Goal: Task Accomplishment & Management: Complete application form

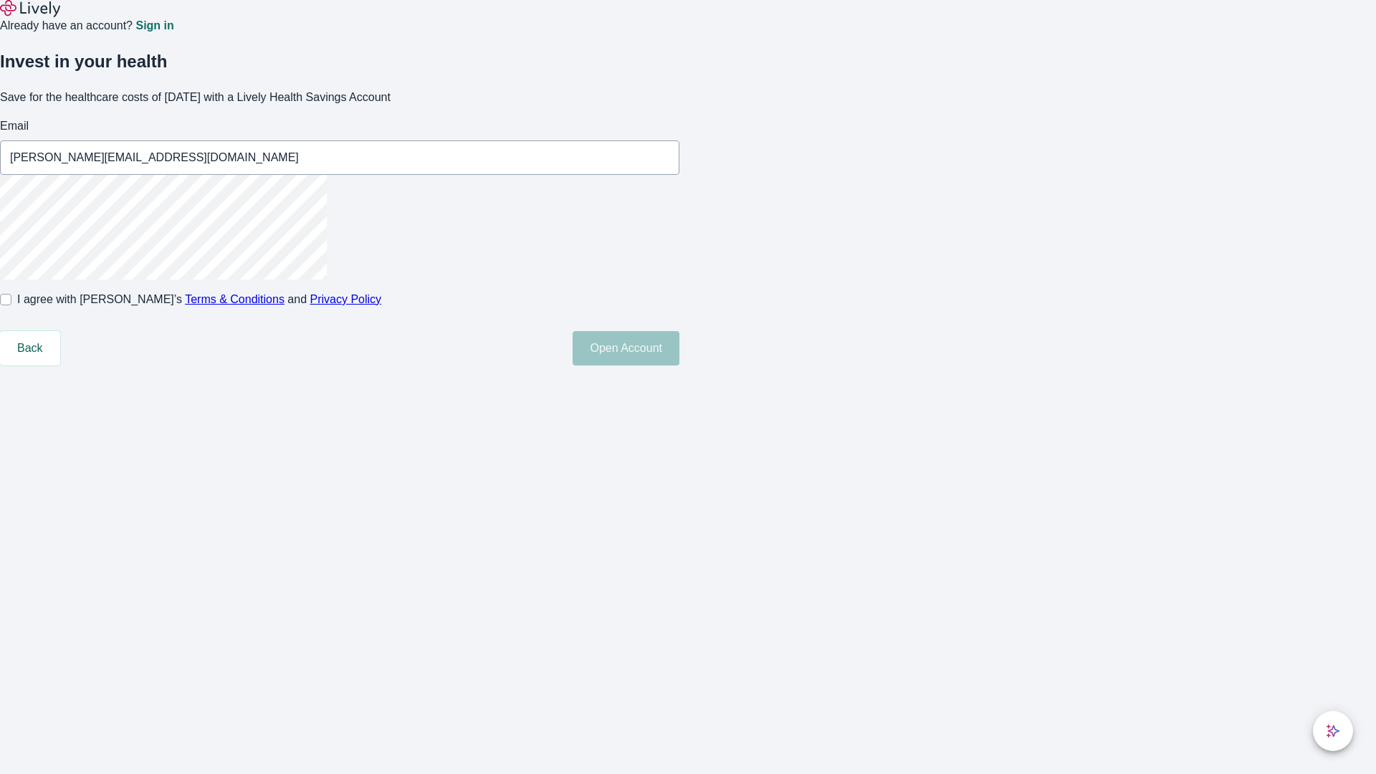
click at [11, 305] on input "I agree with Lively’s Terms & Conditions and Privacy Policy" at bounding box center [5, 299] width 11 height 11
checkbox input "true"
click at [679, 366] on button "Open Account" at bounding box center [626, 348] width 107 height 34
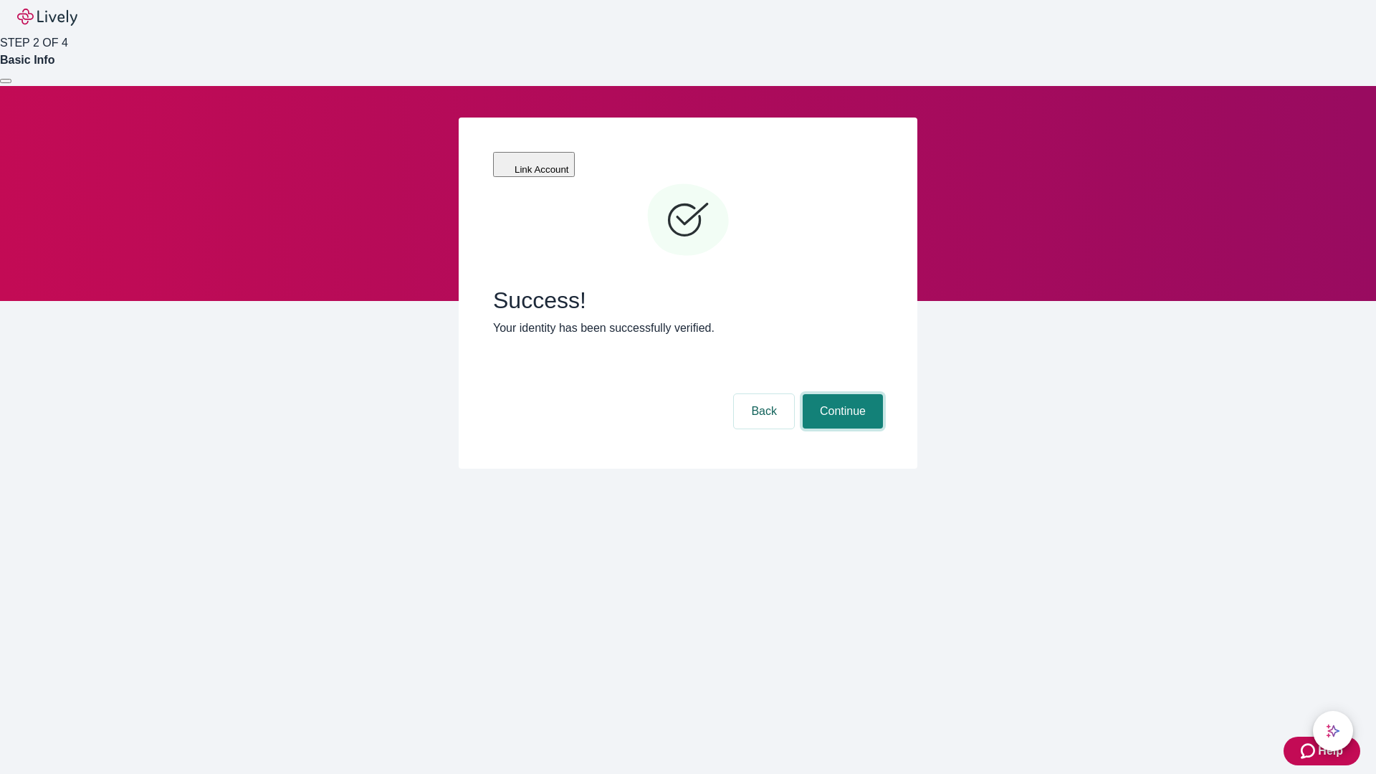
click at [841, 394] on button "Continue" at bounding box center [843, 411] width 80 height 34
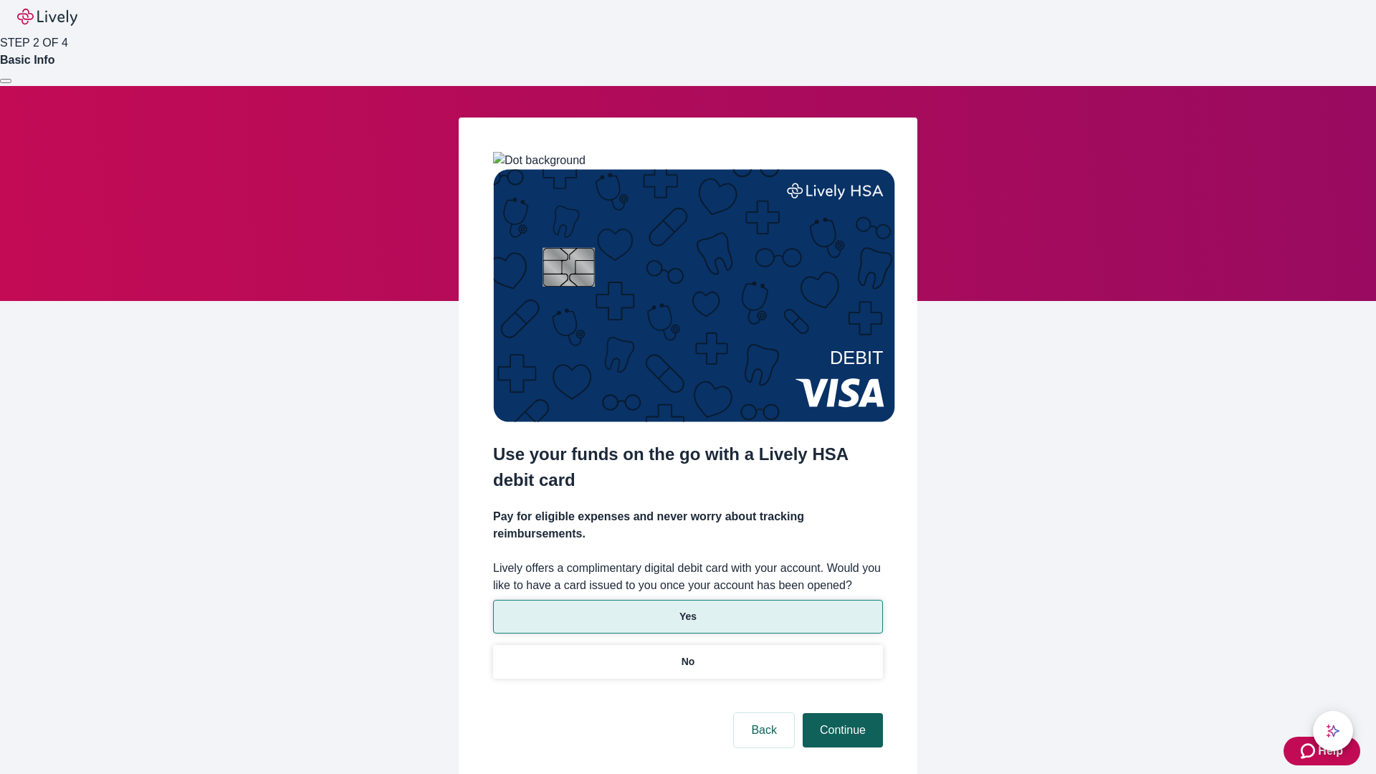
click at [687, 654] on p "No" at bounding box center [689, 661] width 14 height 15
click at [841, 713] on button "Continue" at bounding box center [843, 730] width 80 height 34
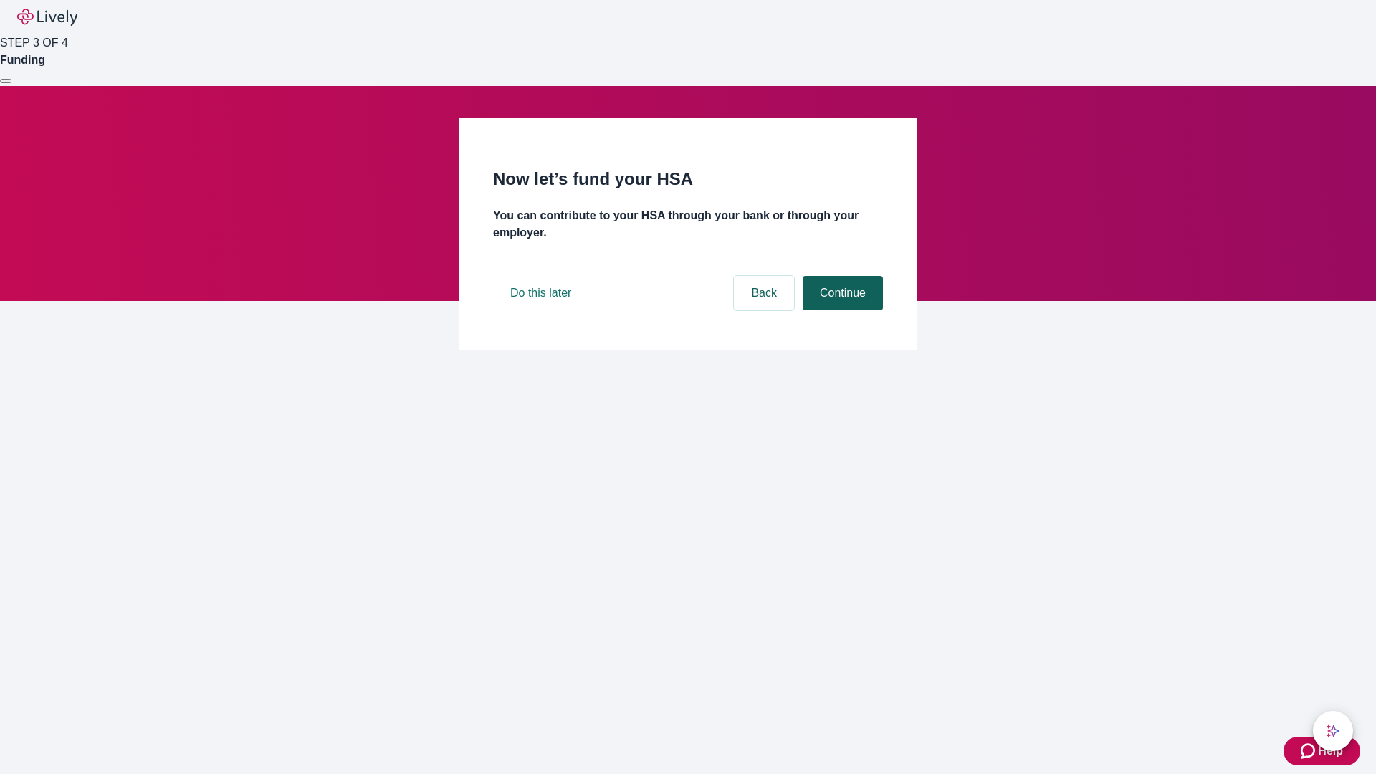
click at [841, 310] on button "Continue" at bounding box center [843, 293] width 80 height 34
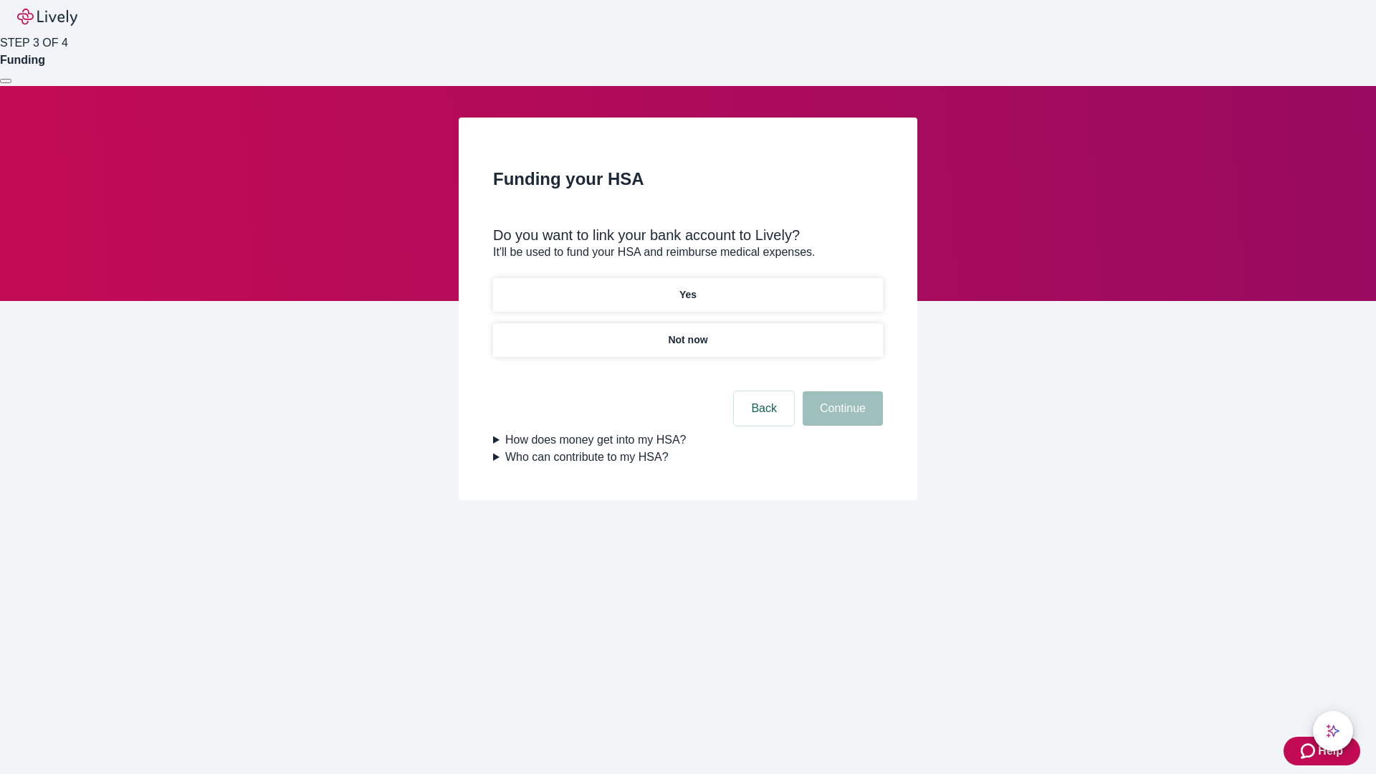
click at [687, 287] on p "Yes" at bounding box center [687, 294] width 17 height 15
click at [841, 391] on button "Continue" at bounding box center [843, 408] width 80 height 34
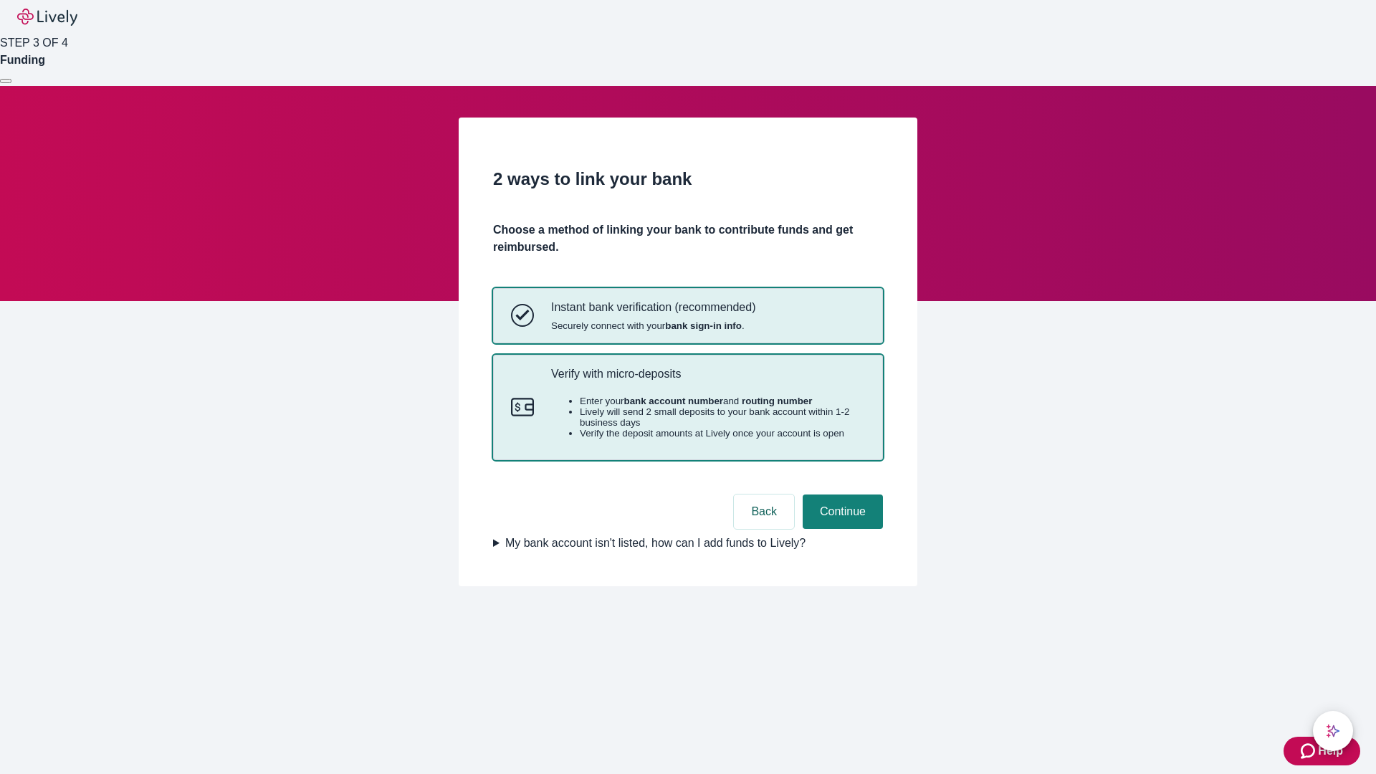
click at [707, 381] on p "Verify with micro-deposits" at bounding box center [708, 374] width 314 height 14
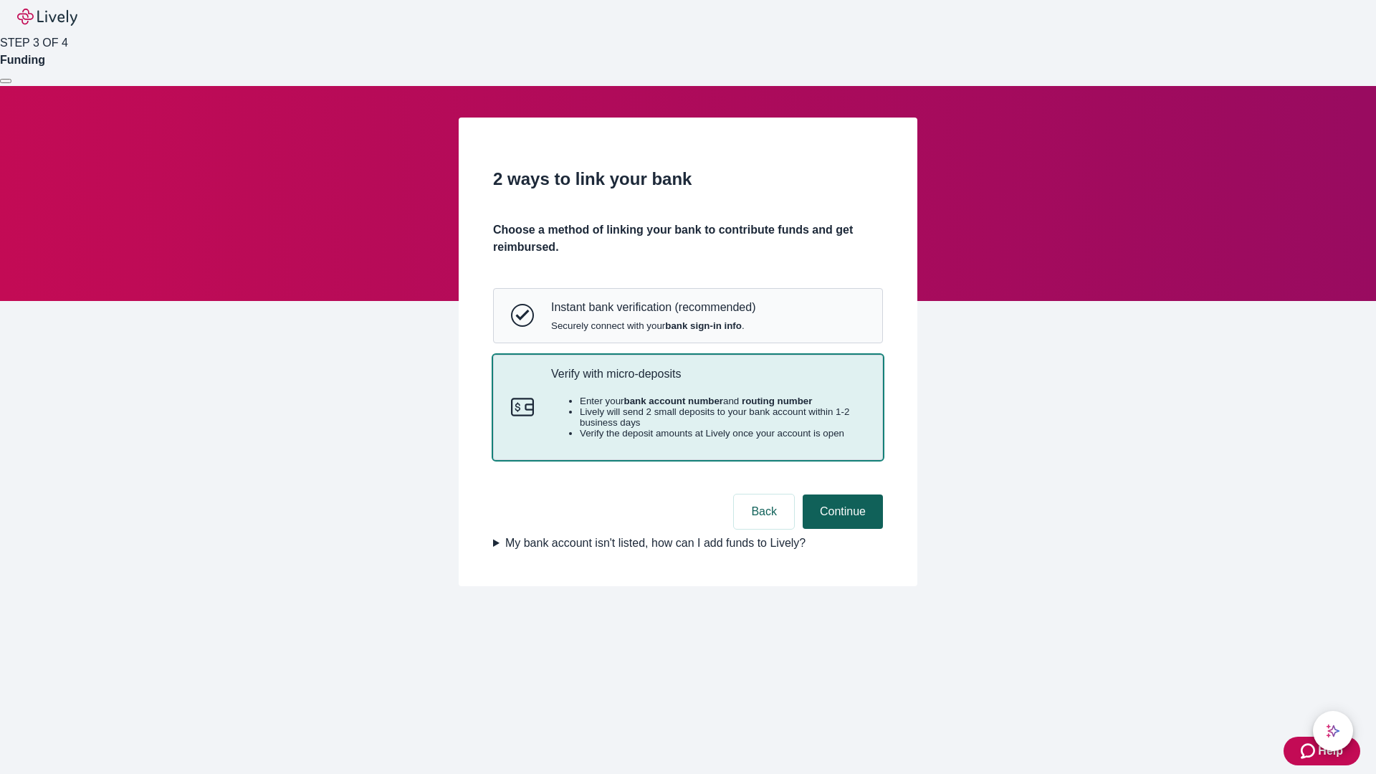
click at [841, 529] on button "Continue" at bounding box center [843, 512] width 80 height 34
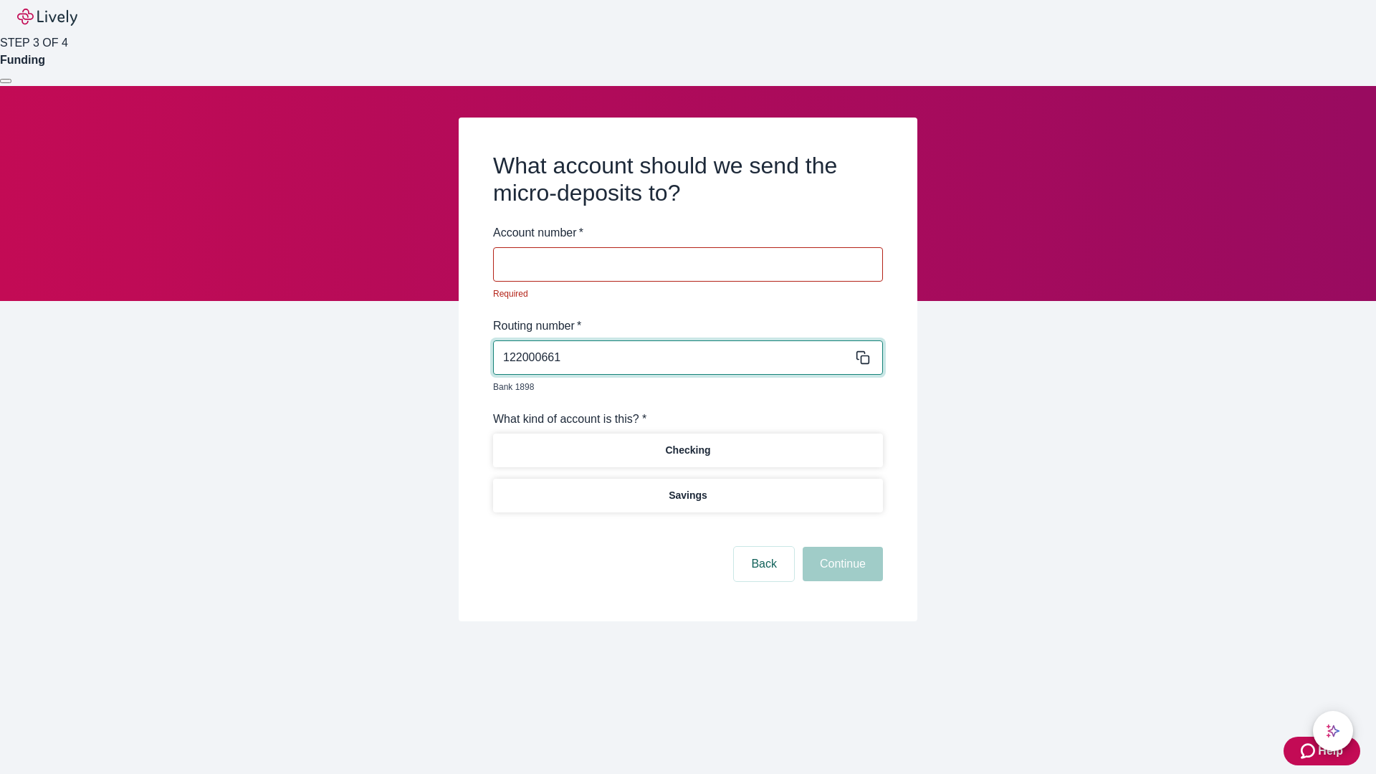
type input "122000661"
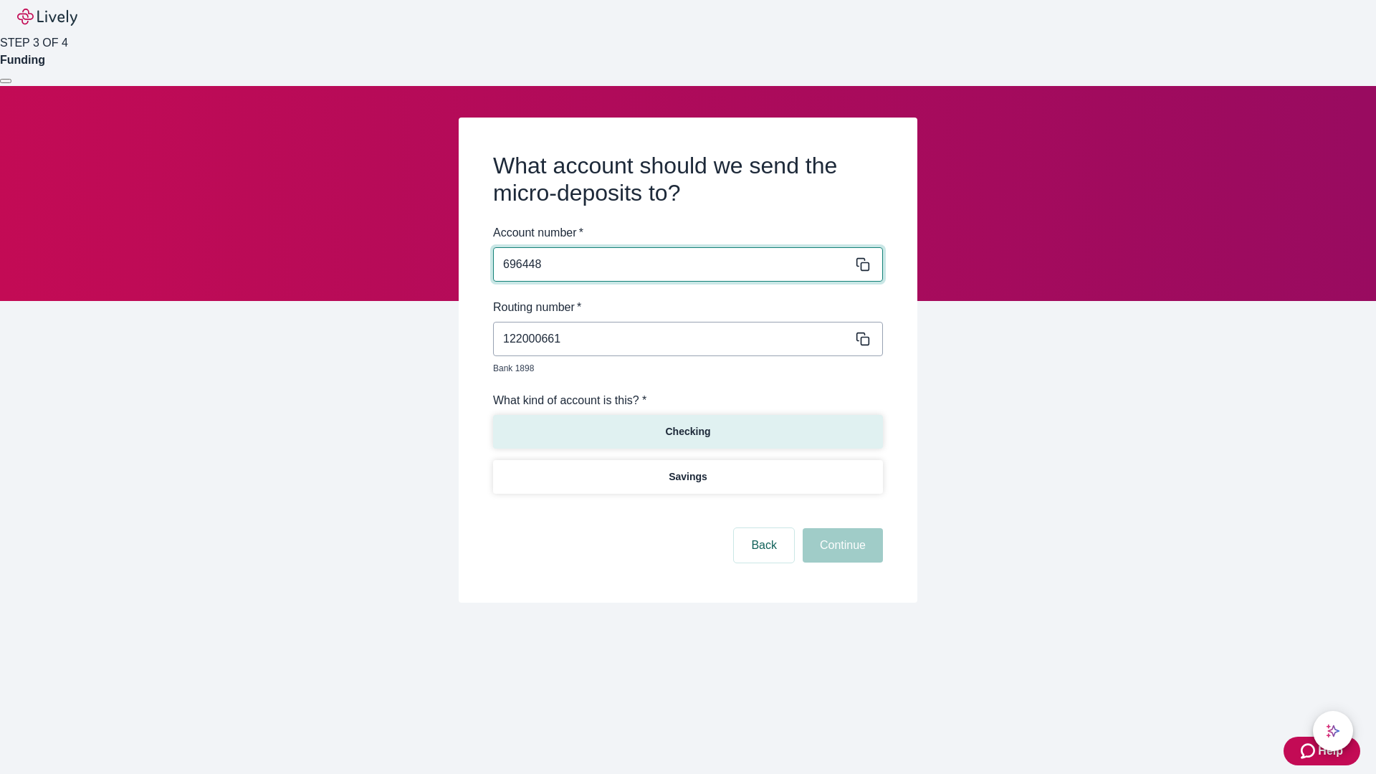
type input "696448"
click at [687, 424] on p "Checking" at bounding box center [687, 431] width 45 height 15
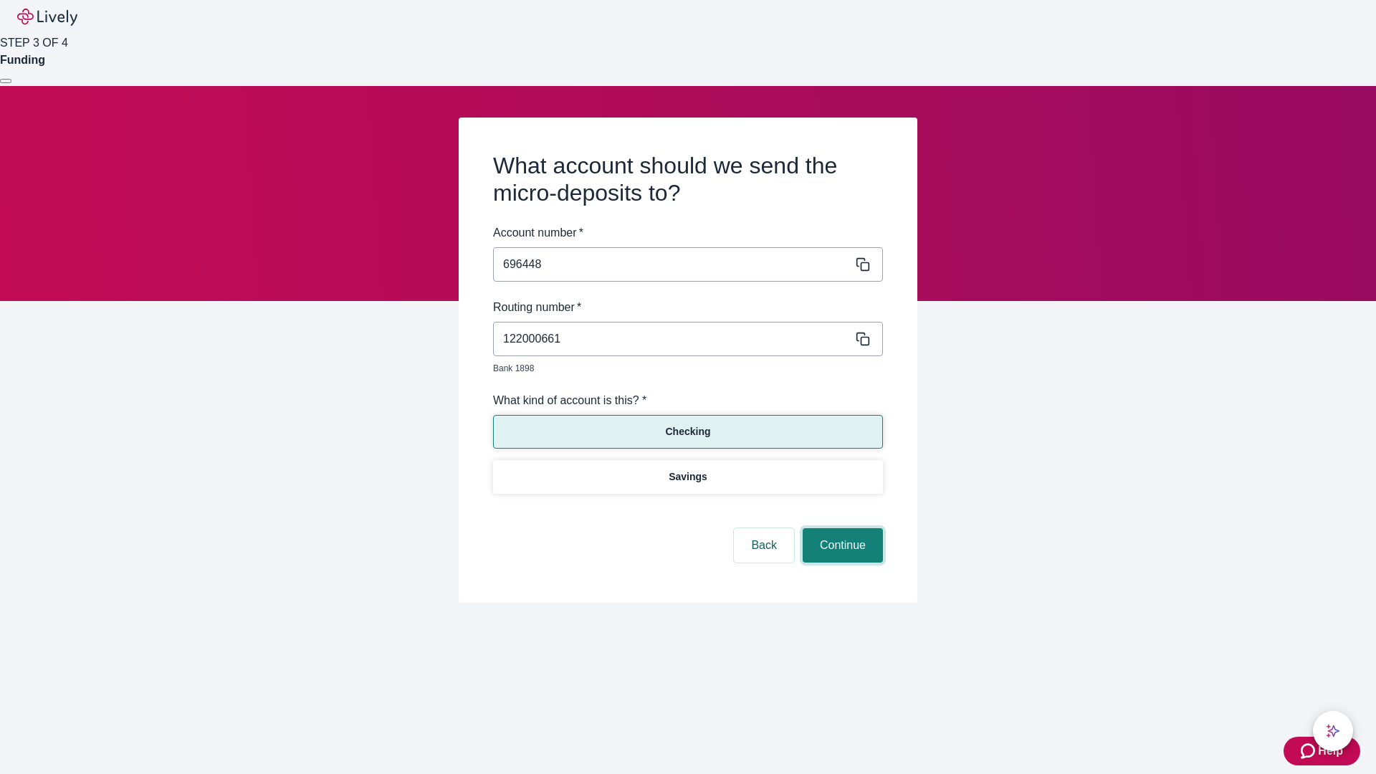
click at [841, 529] on button "Continue" at bounding box center [843, 545] width 80 height 34
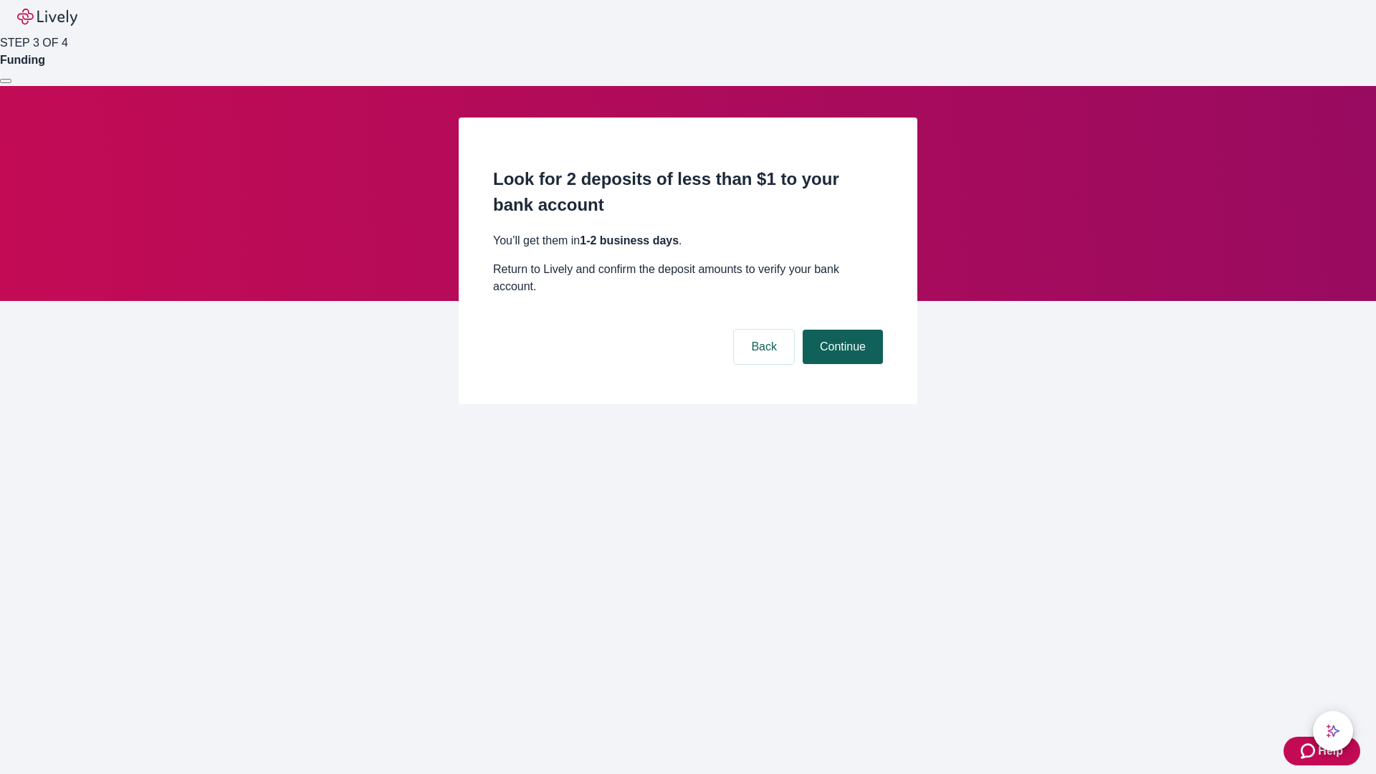
click at [841, 330] on button "Continue" at bounding box center [843, 347] width 80 height 34
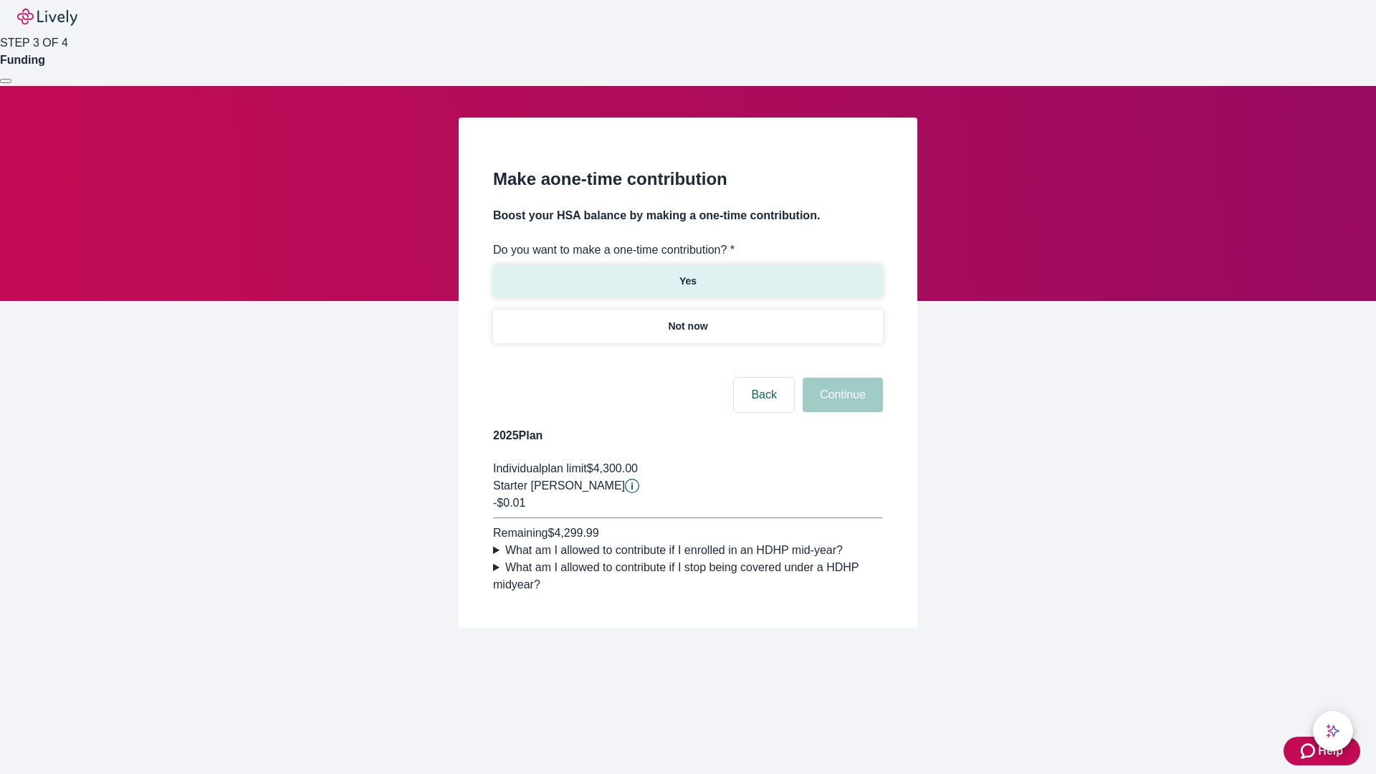
click at [687, 274] on p "Yes" at bounding box center [687, 281] width 17 height 15
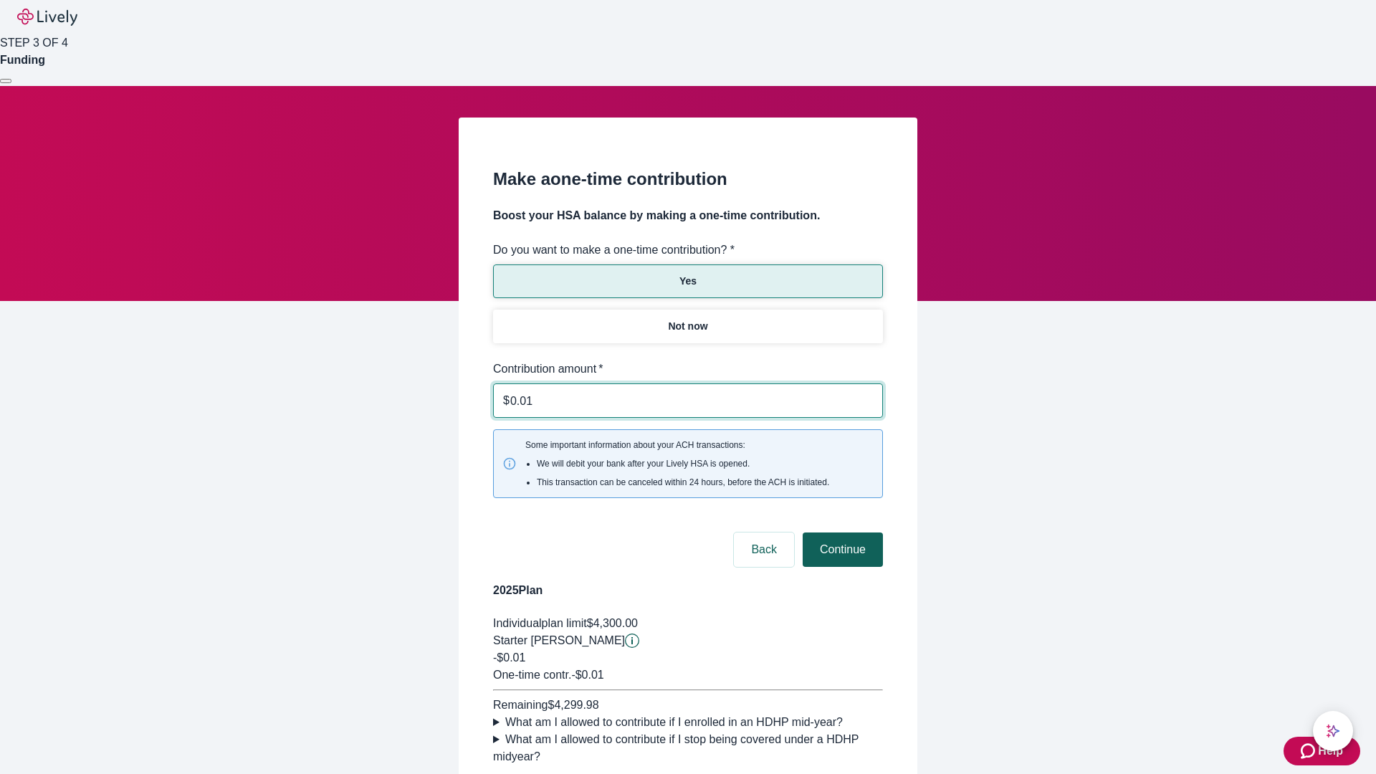
type input "0.01"
click at [841, 533] on button "Continue" at bounding box center [843, 550] width 80 height 34
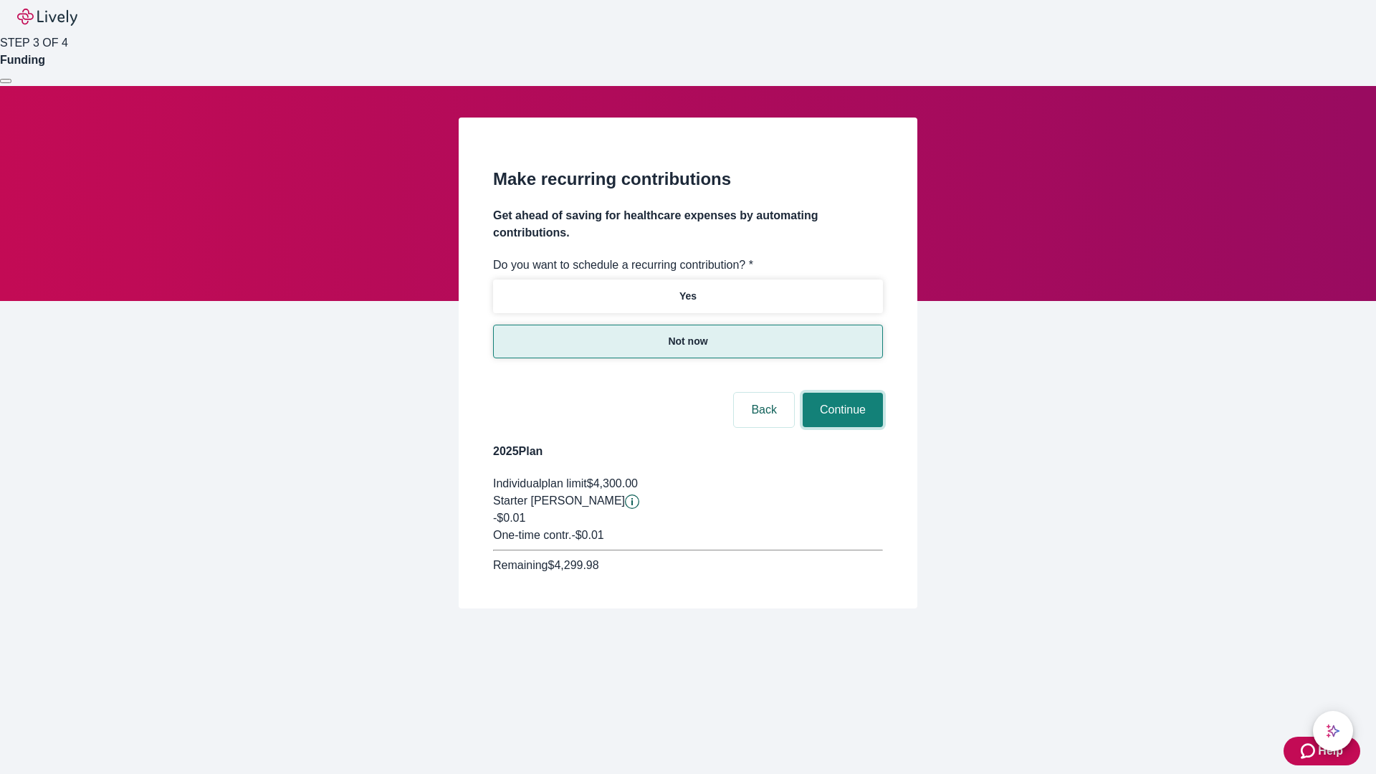
click at [841, 393] on button "Continue" at bounding box center [843, 410] width 80 height 34
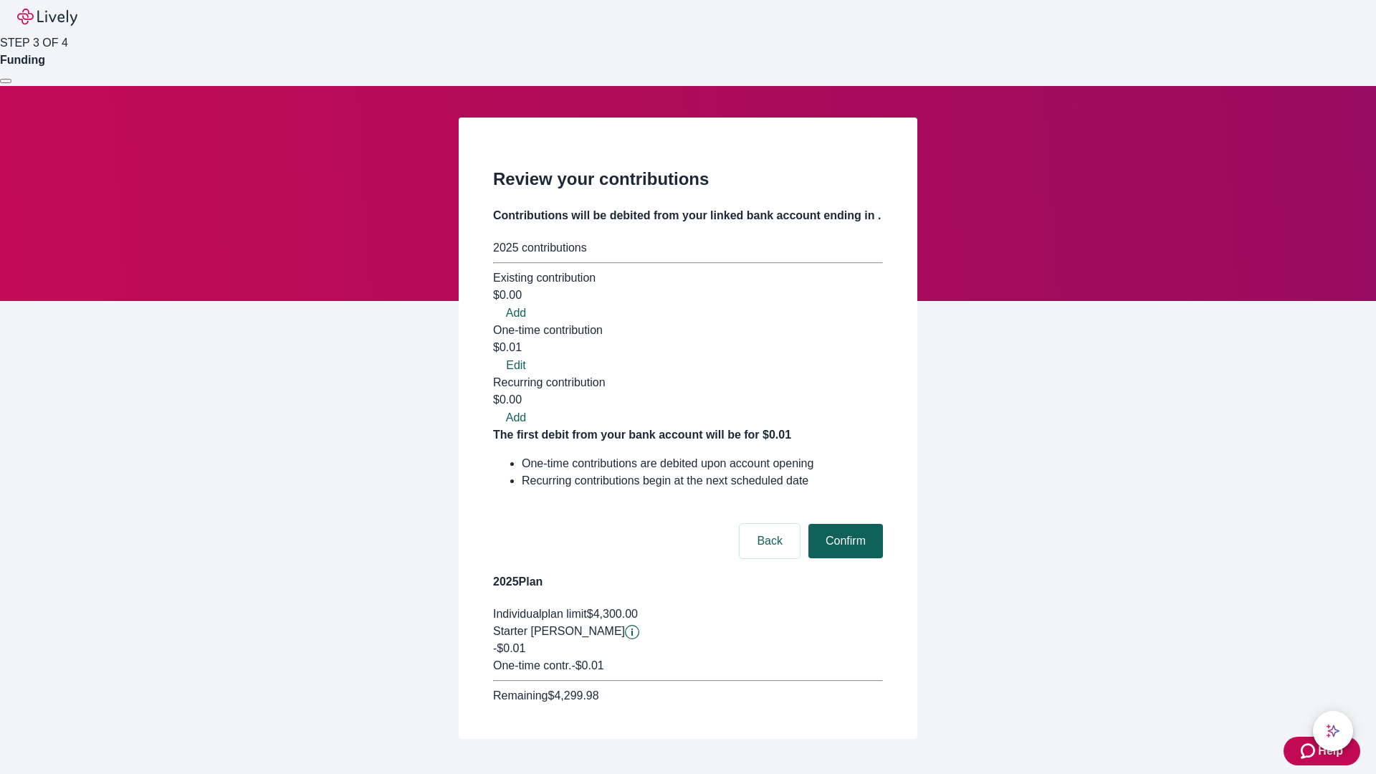
click at [844, 524] on button "Confirm" at bounding box center [845, 541] width 75 height 34
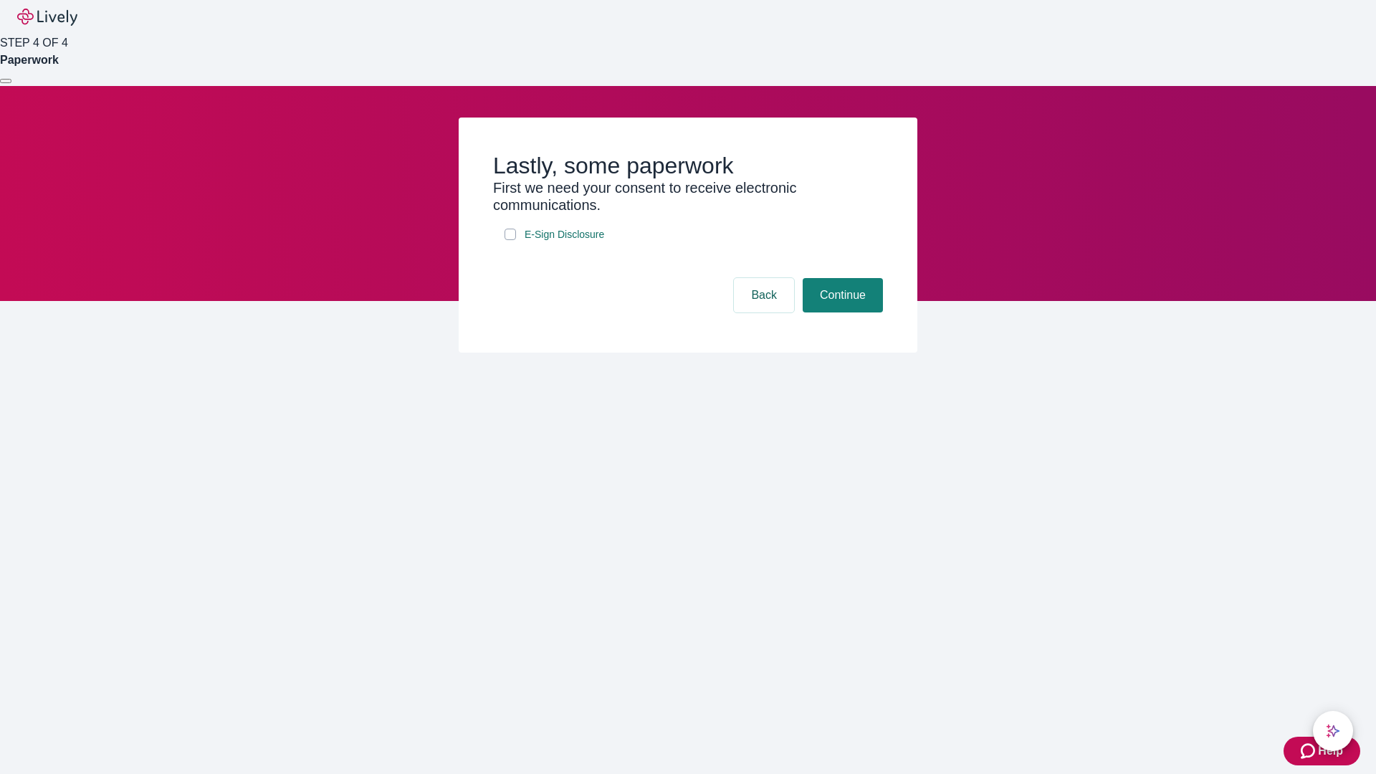
click at [510, 240] on input "E-Sign Disclosure" at bounding box center [510, 234] width 11 height 11
checkbox input "true"
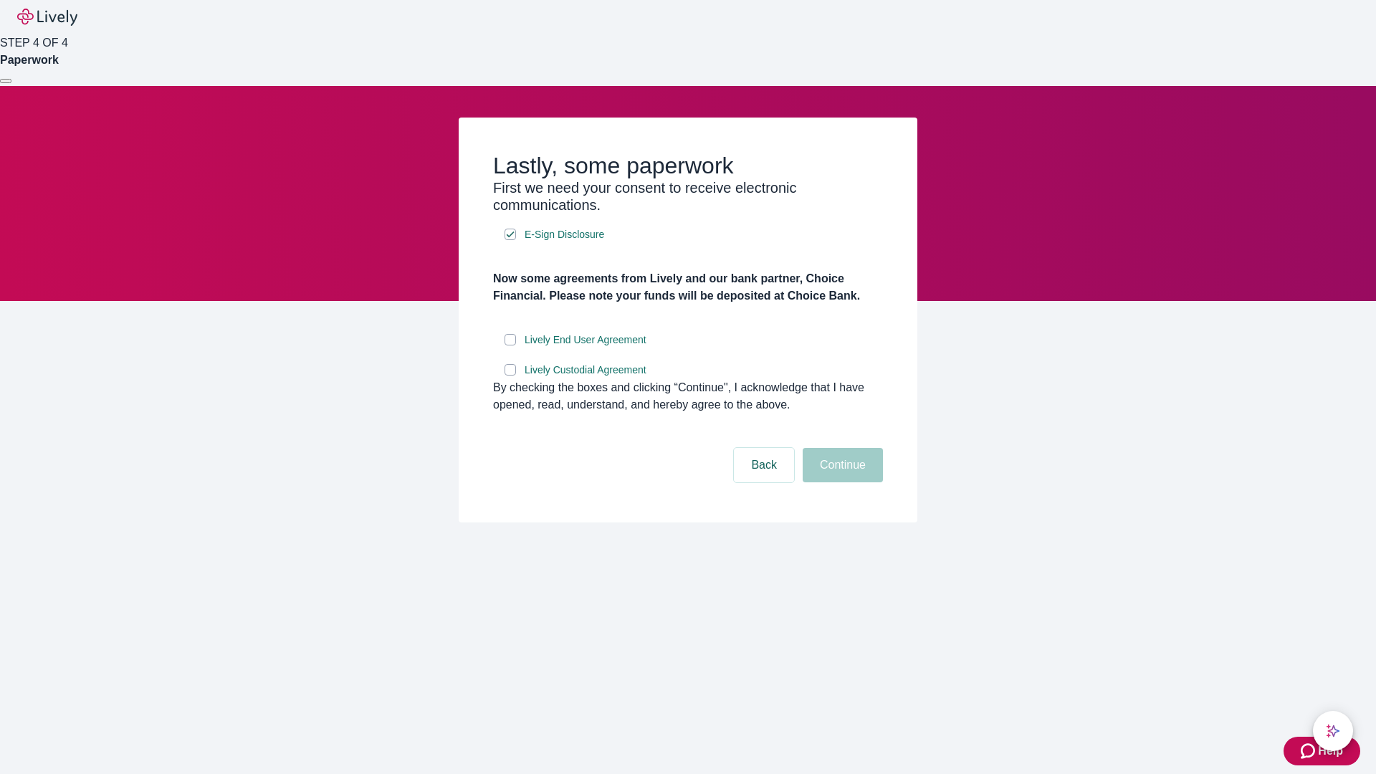
click at [510, 345] on input "Lively End User Agreement" at bounding box center [510, 339] width 11 height 11
checkbox input "true"
click at [510, 376] on input "Lively Custodial Agreement" at bounding box center [510, 369] width 11 height 11
checkbox input "true"
click at [841, 482] on button "Continue" at bounding box center [843, 465] width 80 height 34
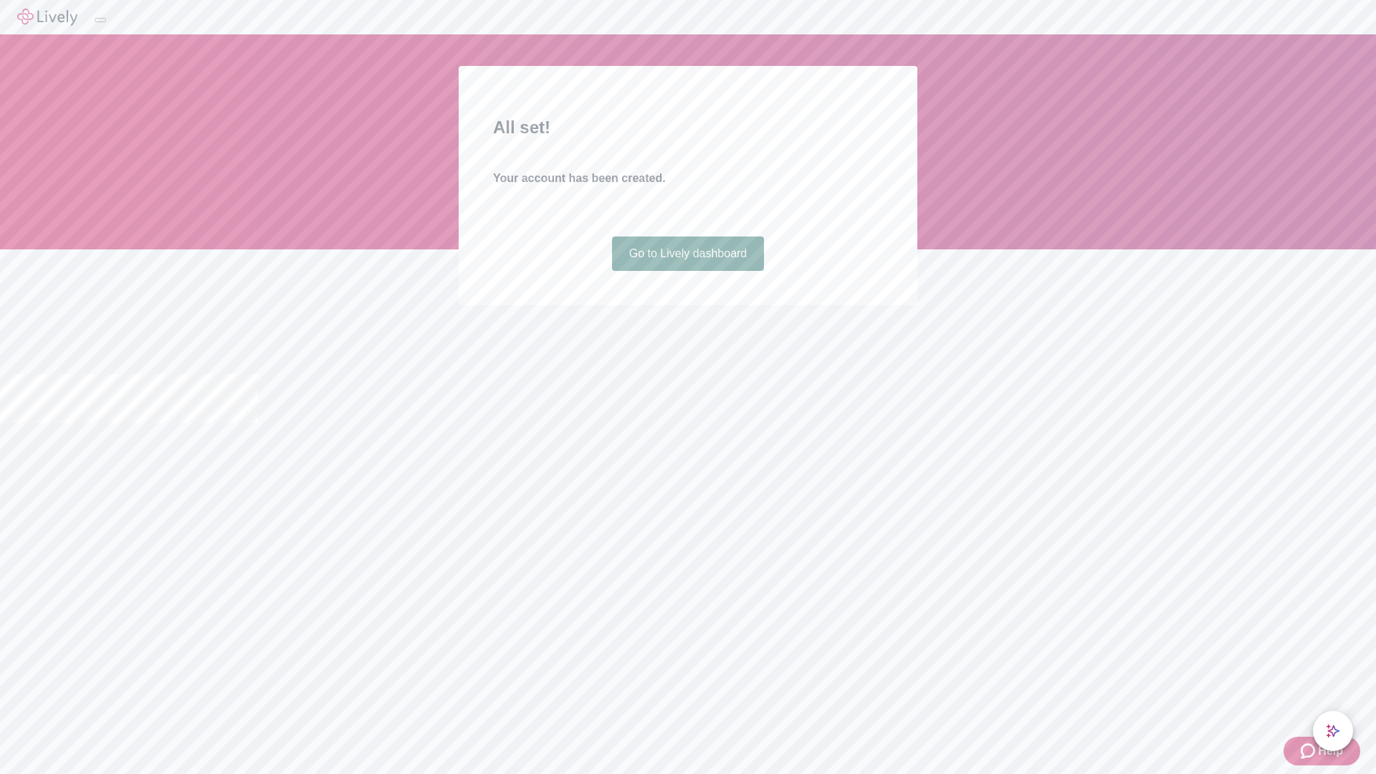
click at [687, 271] on link "Go to Lively dashboard" at bounding box center [688, 254] width 153 height 34
